Goal: Task Accomplishment & Management: Manage account settings

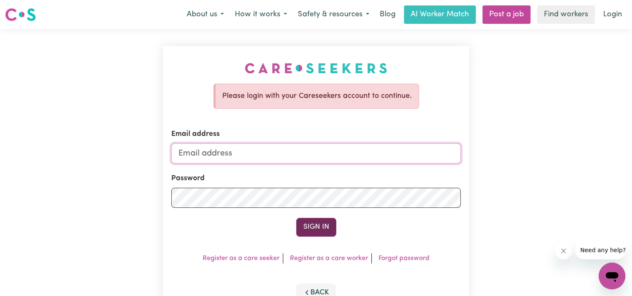
type input "[EMAIL_ADDRESS][DOMAIN_NAME]"
click at [305, 230] on button "Sign In" at bounding box center [316, 227] width 40 height 18
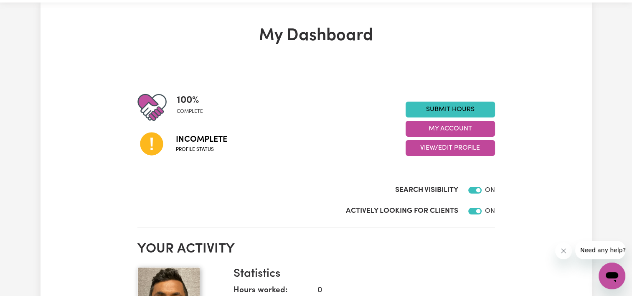
scroll to position [42, 0]
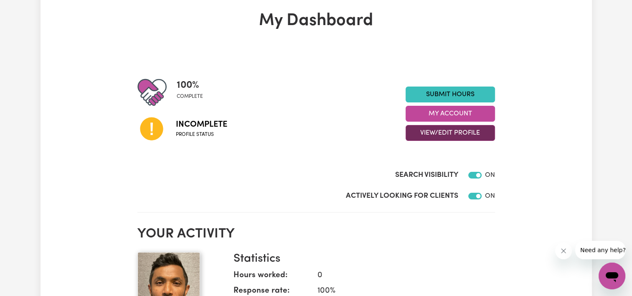
click at [436, 137] on button "View/Edit Profile" at bounding box center [450, 133] width 89 height 16
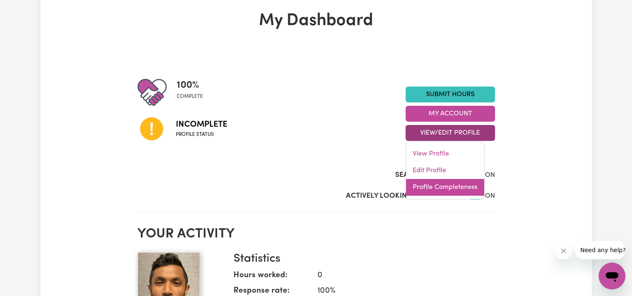
click at [427, 189] on link "Profile Completeness" at bounding box center [445, 187] width 78 height 17
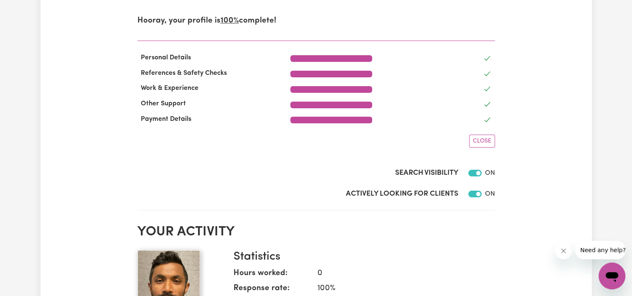
scroll to position [84, 0]
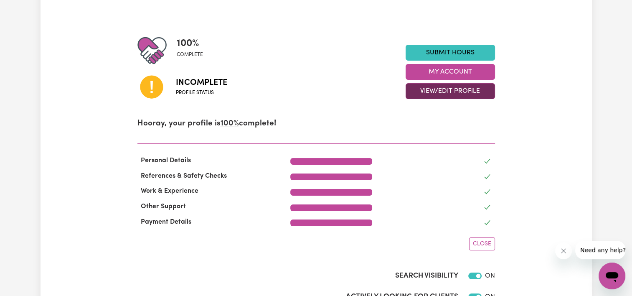
click at [444, 92] on button "View/Edit Profile" at bounding box center [450, 91] width 89 height 16
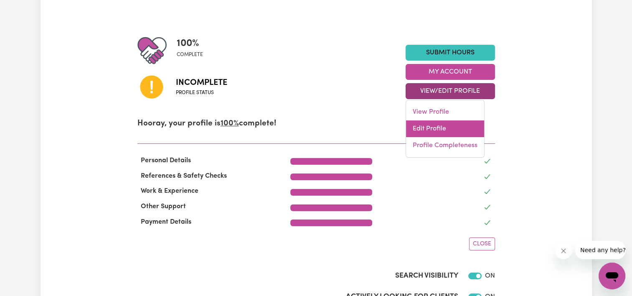
click at [436, 133] on link "Edit Profile" at bounding box center [445, 128] width 78 height 17
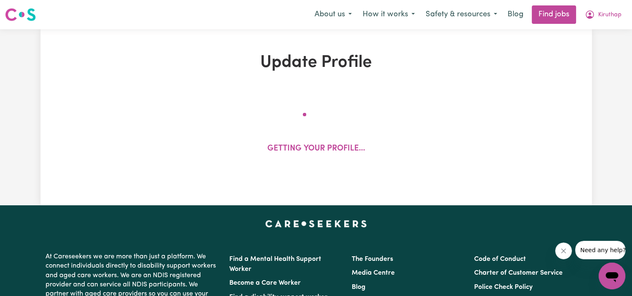
select select "[DEMOGRAPHIC_DATA]"
select select "[DEMOGRAPHIC_DATA] Citizen"
select select "Studying a healthcare related degree or qualification"
select select "50"
select select "65"
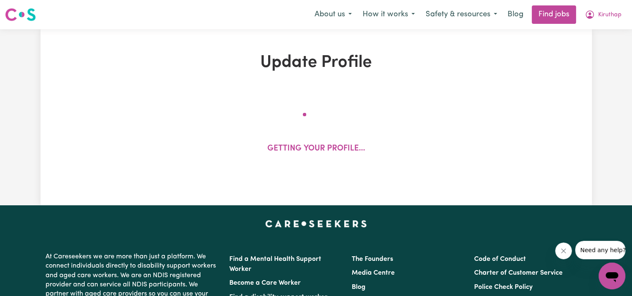
select select "75"
select select "100"
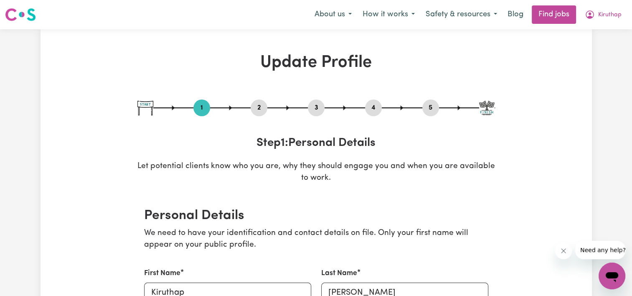
click at [370, 106] on button "4" at bounding box center [373, 107] width 17 height 11
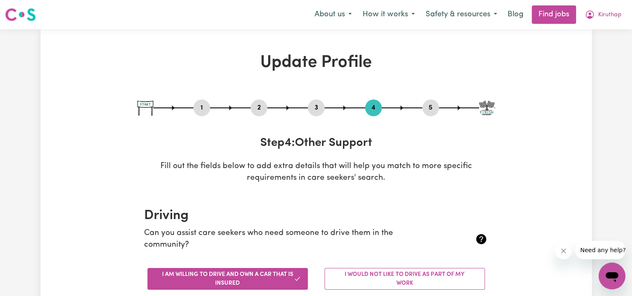
click at [430, 107] on button "5" at bounding box center [431, 107] width 17 height 11
select select "I am providing services through another platform"
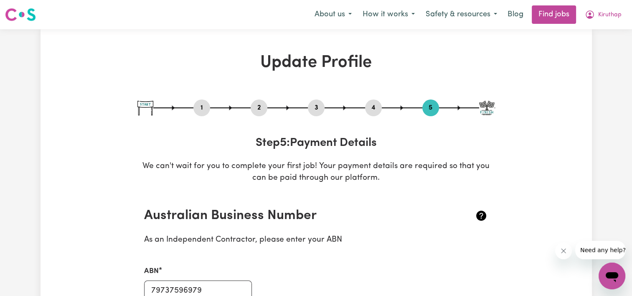
click at [380, 108] on button "4" at bounding box center [373, 107] width 17 height 11
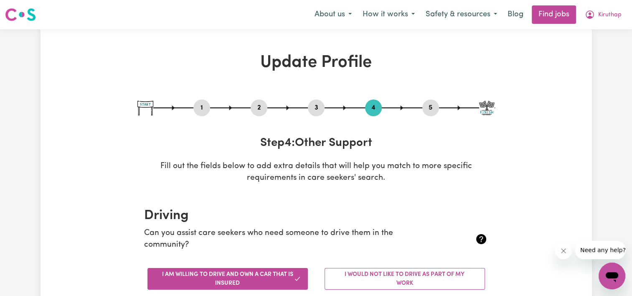
click at [316, 110] on button "3" at bounding box center [316, 107] width 17 height 11
select select "2022"
select select "Certificate III (Individual Support)"
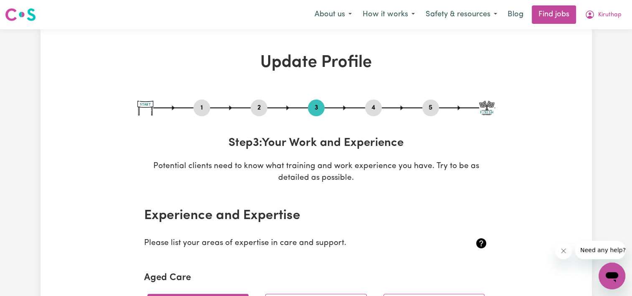
click at [261, 112] on button "2" at bounding box center [259, 107] width 17 height 11
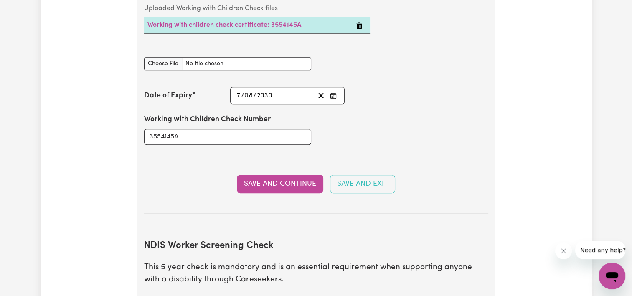
scroll to position [878, 0]
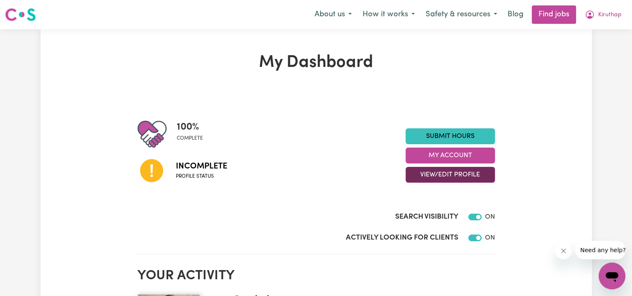
click at [449, 177] on button "View/Edit Profile" at bounding box center [450, 175] width 89 height 16
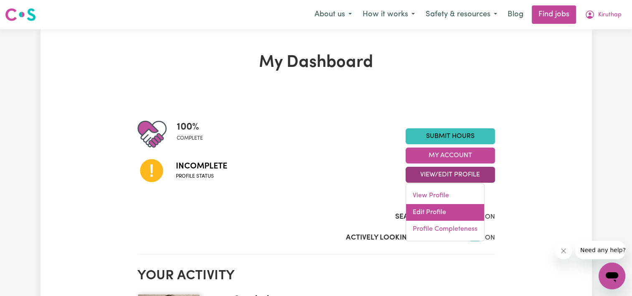
click at [426, 211] on link "Edit Profile" at bounding box center [445, 212] width 78 height 17
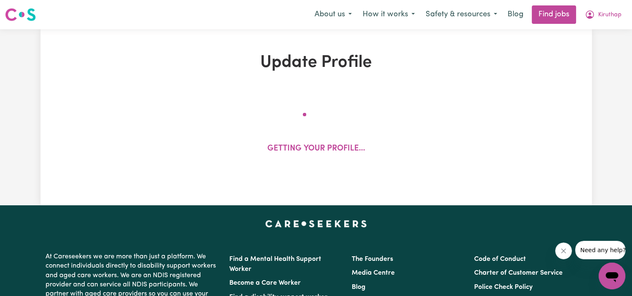
select select "[DEMOGRAPHIC_DATA]"
select select "[DEMOGRAPHIC_DATA] Citizen"
select select "Studying a healthcare related degree or qualification"
select select "50"
select select "65"
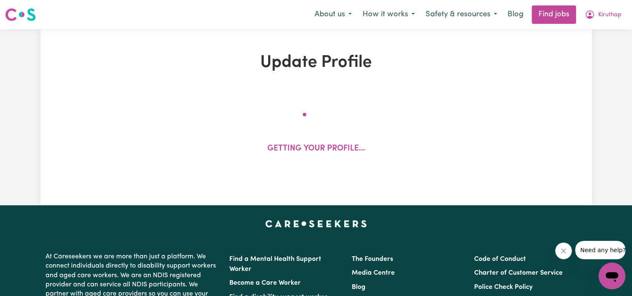
select select "75"
select select "100"
